Goal: Communication & Community: Answer question/provide support

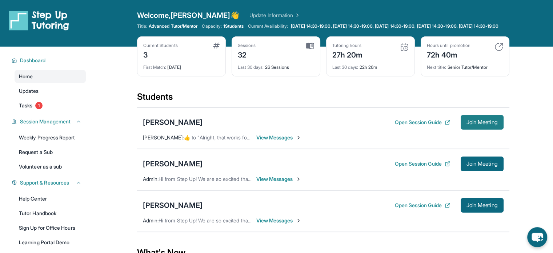
click at [478, 124] on span "Join Meeting" at bounding box center [482, 122] width 31 height 4
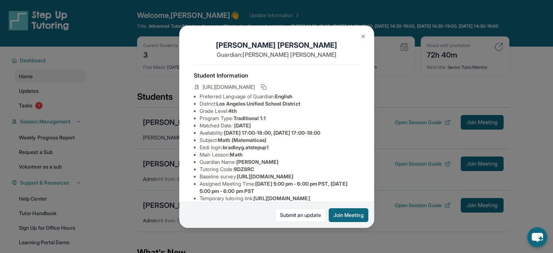
click at [417, 132] on div "Bradley Gonzalez Guardian: Yolanda Gonzalez Student Information https://student…" at bounding box center [276, 126] width 553 height 253
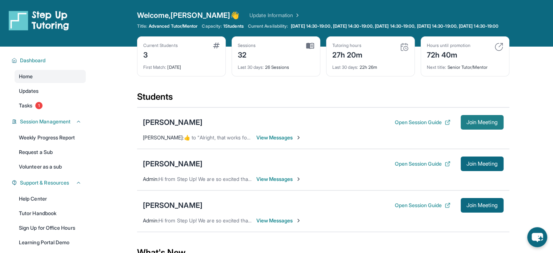
click at [470, 124] on span "Join Meeting" at bounding box center [482, 122] width 31 height 4
click at [399, 126] on button "Open Session Guide" at bounding box center [423, 122] width 56 height 7
click at [283, 141] on span "View Messages" at bounding box center [278, 137] width 45 height 7
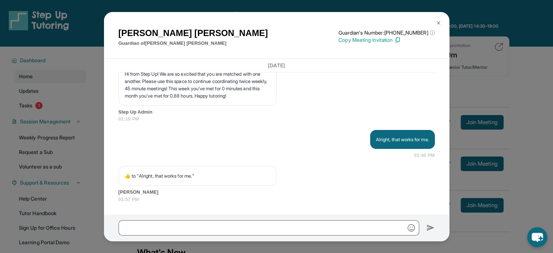
scroll to position [5336, 0]
click at [272, 227] on input "text" at bounding box center [269, 227] width 301 height 15
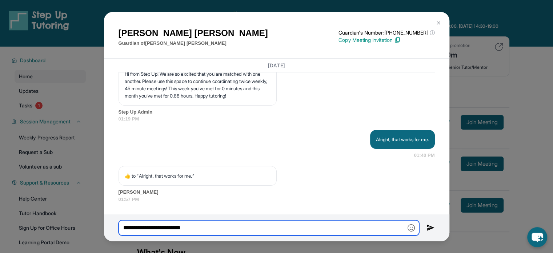
type input "**********"
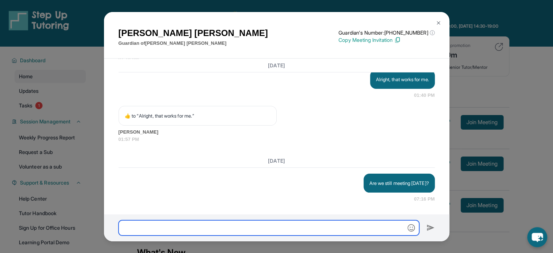
scroll to position [5396, 0]
click at [530, 47] on div "Armineh Karamian Guardian of Maximilian Karamian Guardian's Number: +1402799453…" at bounding box center [276, 126] width 553 height 253
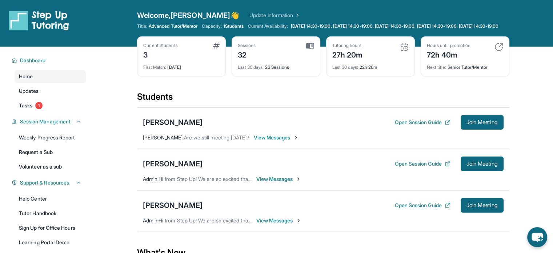
click at [286, 149] on div "[PERSON_NAME] Open Session Guide Join Meeting [PERSON_NAME] : Are we still meet…" at bounding box center [323, 127] width 373 height 41
click at [278, 141] on span "View Messages" at bounding box center [276, 137] width 45 height 7
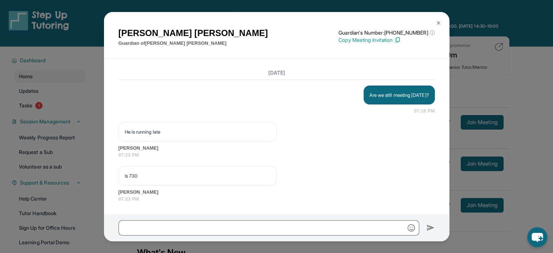
scroll to position [5483, 0]
click at [243, 216] on div at bounding box center [277, 227] width 346 height 27
click at [237, 230] on input "text" at bounding box center [269, 227] width 301 height 15
type input "**"
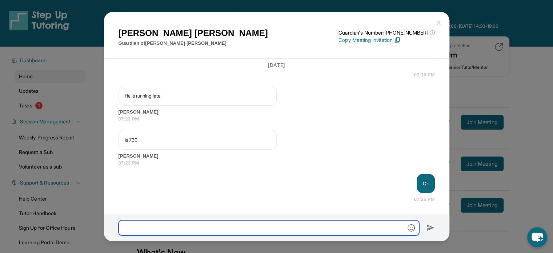
scroll to position [5520, 0]
click at [439, 19] on button at bounding box center [438, 23] width 15 height 15
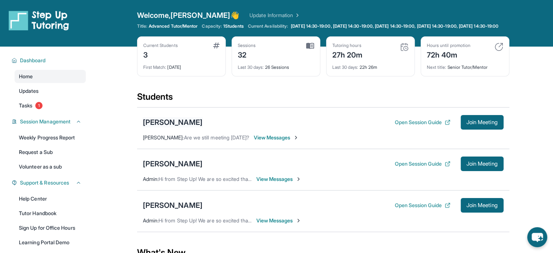
click at [170, 127] on div "[PERSON_NAME]" at bounding box center [173, 122] width 60 height 10
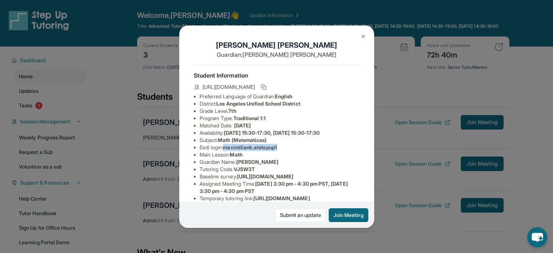
drag, startPoint x: 286, startPoint y: 154, endPoint x: 227, endPoint y: 153, distance: 58.2
click at [227, 151] on li "Eedi login : [PERSON_NAME].atstepup1" at bounding box center [280, 147] width 160 height 7
copy span "maximiliank.atstepup1"
click at [398, 160] on div "[PERSON_NAME] Guardian: [PERSON_NAME] Student Information [URL][DOMAIN_NAME] Pr…" at bounding box center [276, 126] width 553 height 253
